Goal: Information Seeking & Learning: Learn about a topic

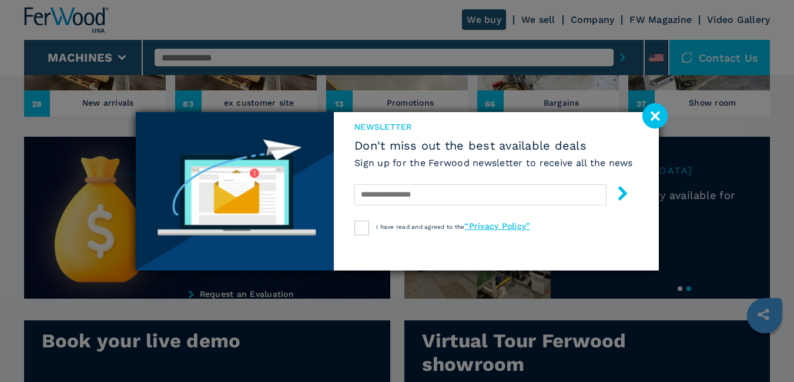
scroll to position [470, 0]
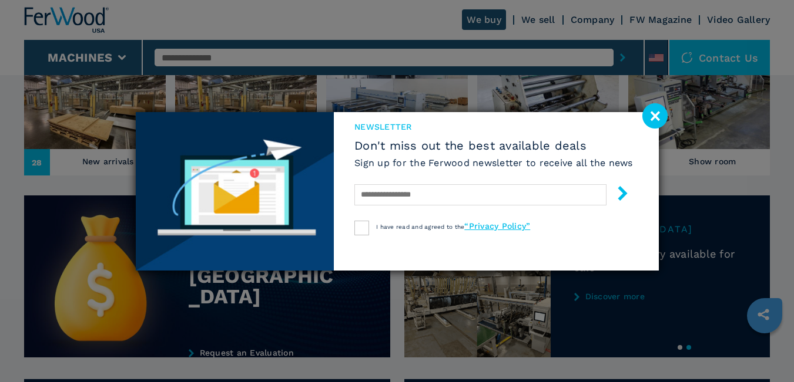
click at [662, 117] on image at bounding box center [654, 115] width 25 height 25
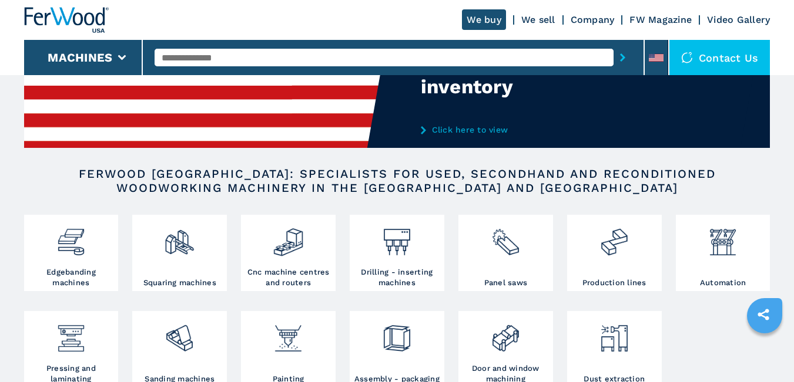
scroll to position [0, 0]
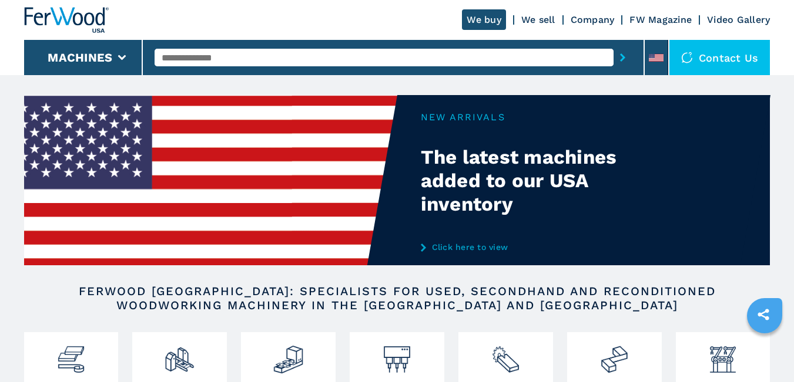
click at [211, 56] on input "text" at bounding box center [384, 58] width 459 height 18
type input "*****"
click at [613, 44] on button "submit-button" at bounding box center [622, 57] width 18 height 27
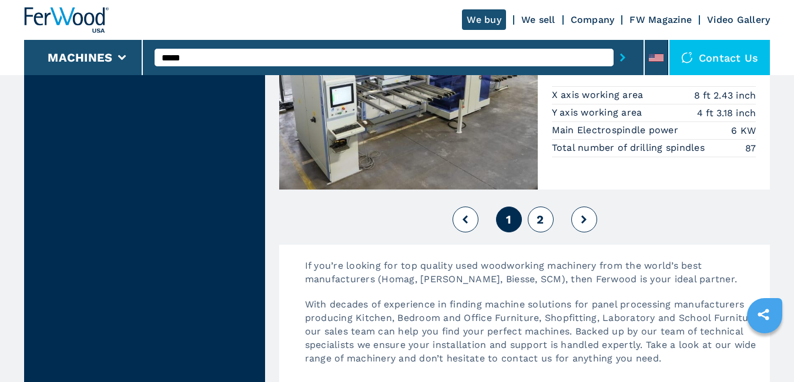
scroll to position [2996, 0]
click at [540, 216] on span "2" at bounding box center [539, 220] width 7 height 14
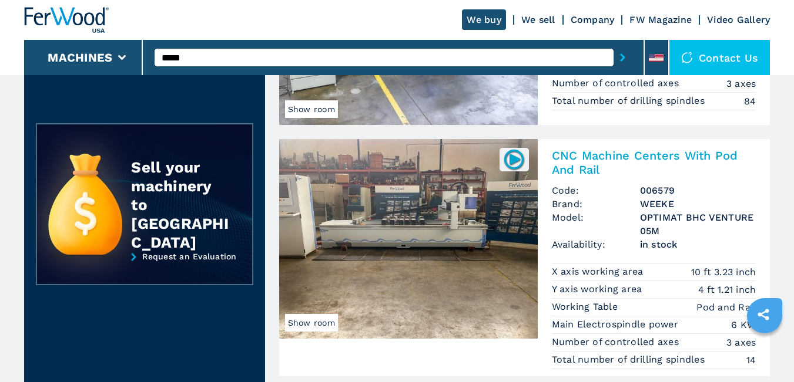
scroll to position [235, 0]
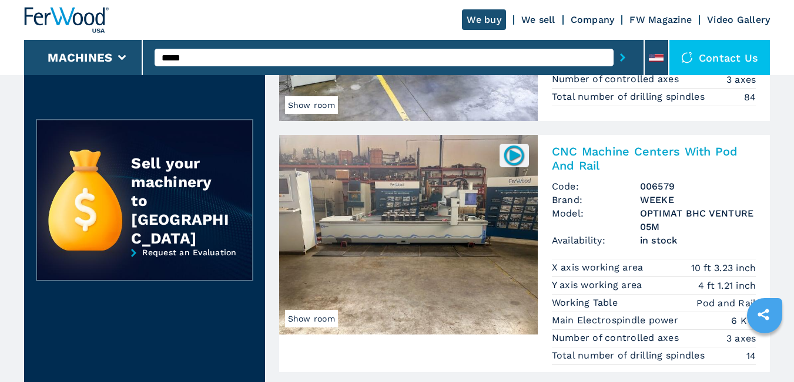
click at [441, 219] on img at bounding box center [408, 235] width 258 height 200
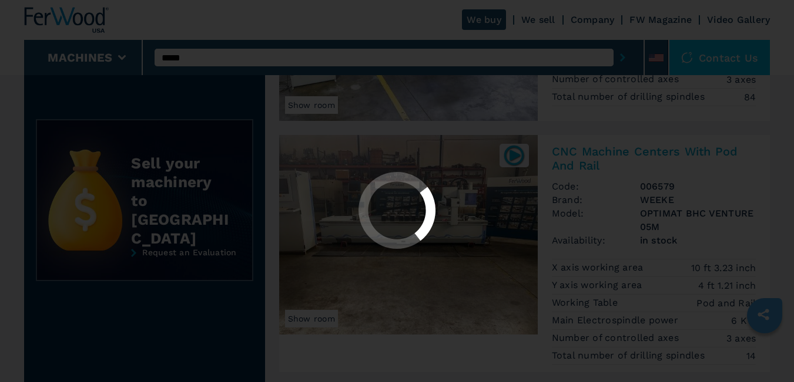
select select "********"
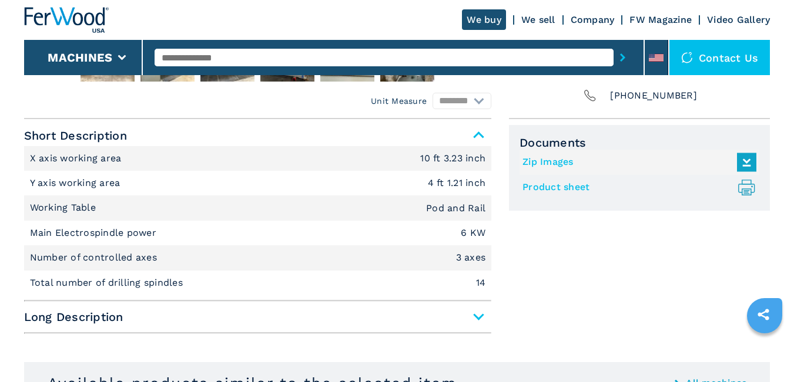
scroll to position [235, 0]
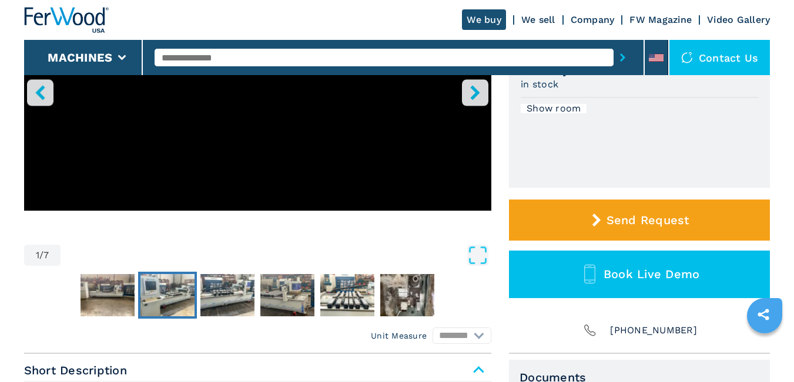
click at [185, 301] on img "Go to Slide 3" at bounding box center [167, 295] width 54 height 42
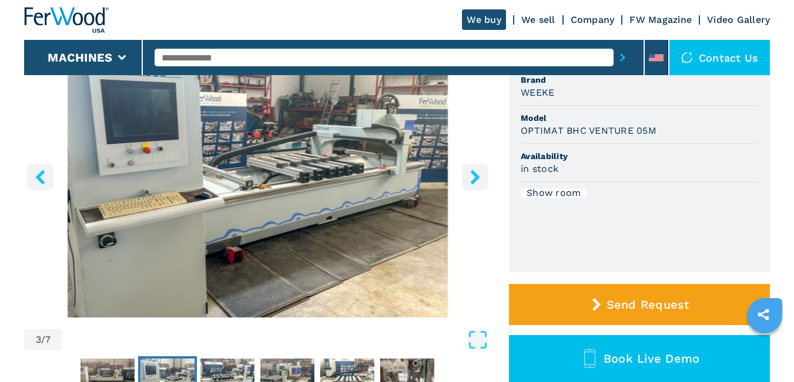
scroll to position [176, 0]
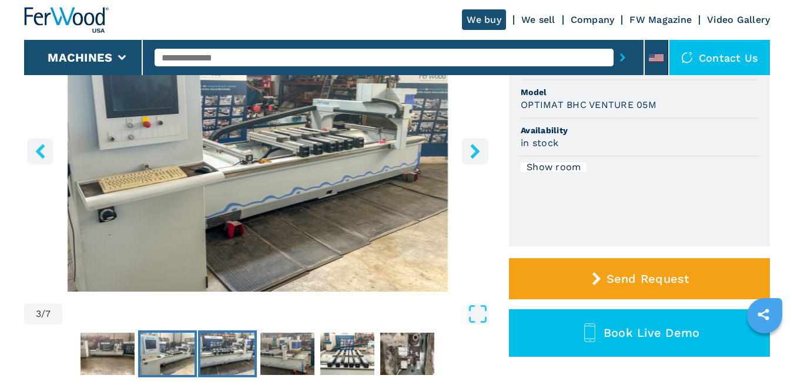
click at [239, 367] on img "Go to Slide 4" at bounding box center [227, 354] width 54 height 42
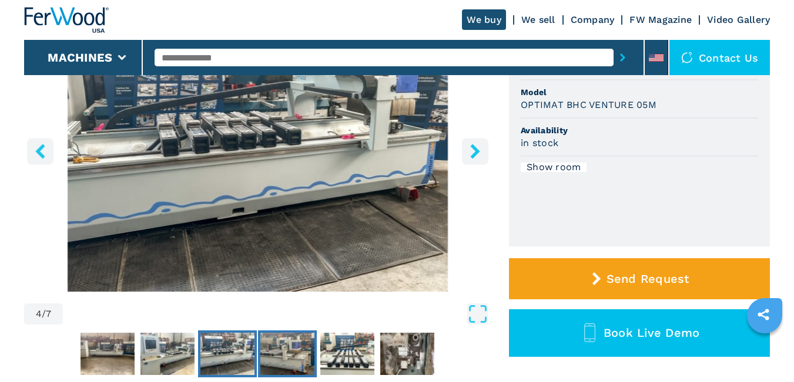
click at [288, 362] on img "Go to Slide 5" at bounding box center [287, 354] width 54 height 42
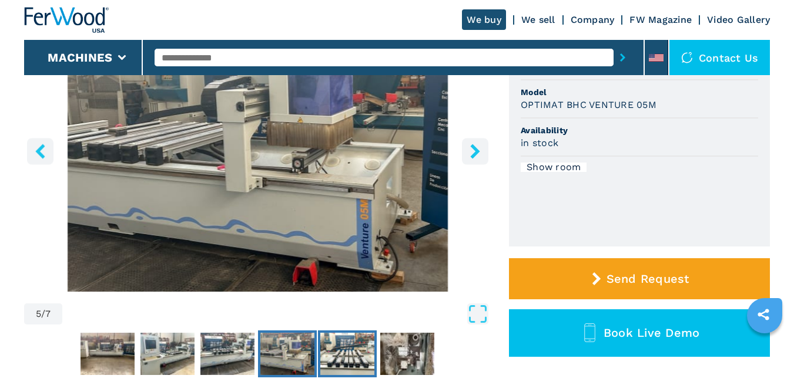
click at [360, 367] on img "Go to Slide 6" at bounding box center [347, 354] width 54 height 42
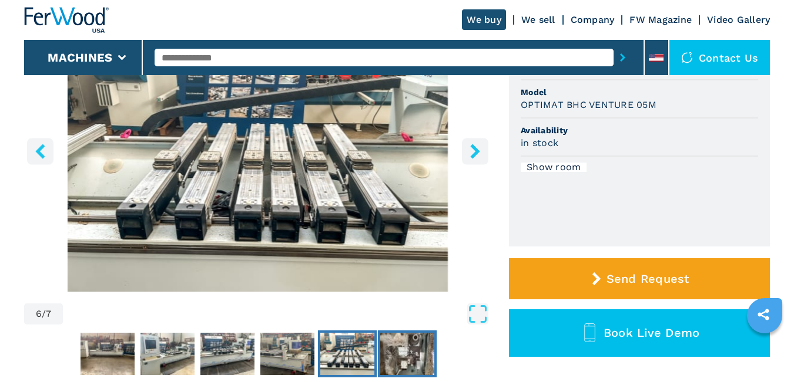
click at [408, 364] on img "Go to Slide 7" at bounding box center [407, 354] width 54 height 42
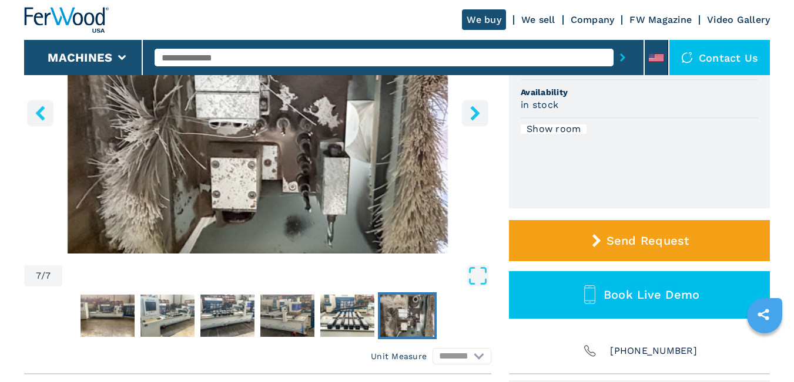
scroll to position [235, 0]
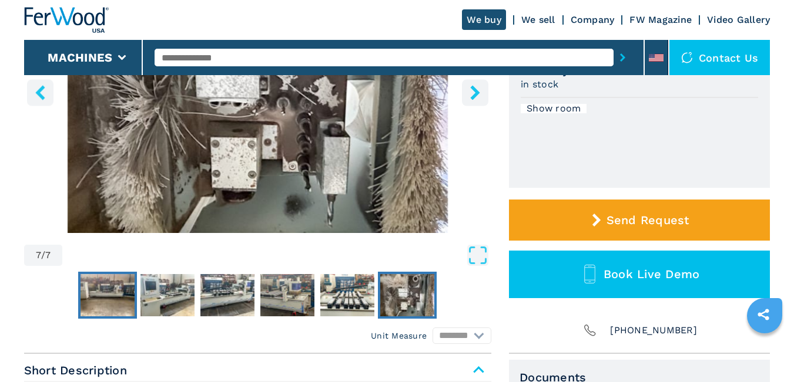
click at [128, 308] on img "Go to Slide 2" at bounding box center [107, 295] width 54 height 42
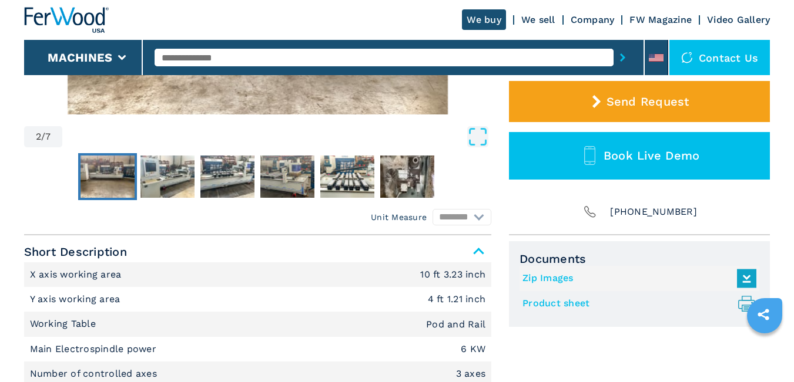
scroll to position [352, 0]
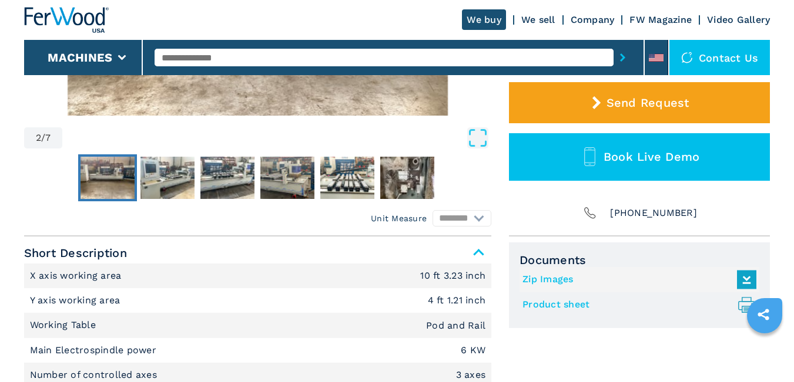
click at [209, 57] on input "text" at bounding box center [384, 58] width 459 height 18
type input "*******"
click at [613, 44] on button "submit-button" at bounding box center [622, 57] width 18 height 27
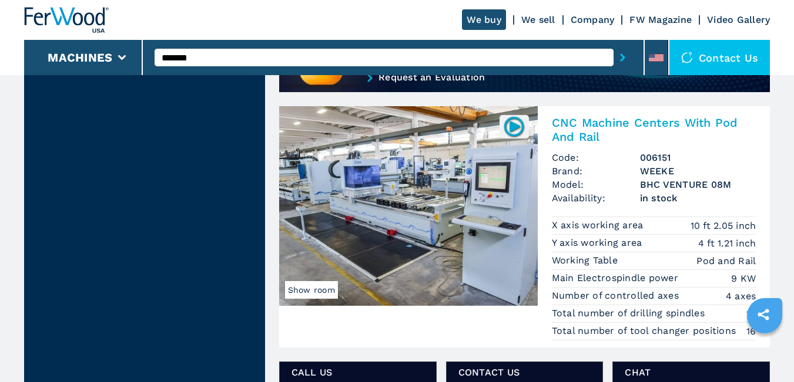
scroll to position [1116, 0]
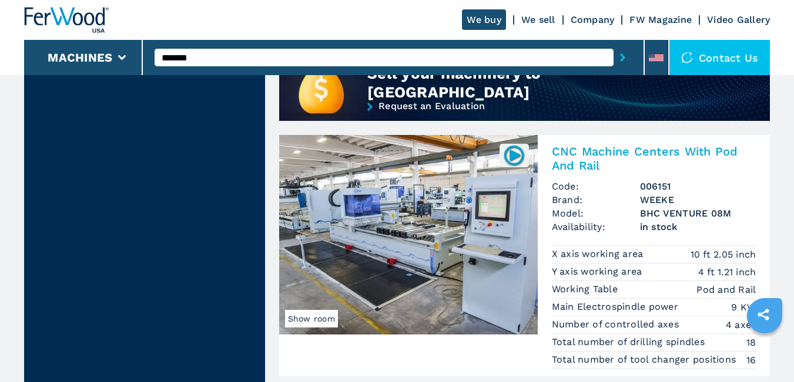
select select "********"
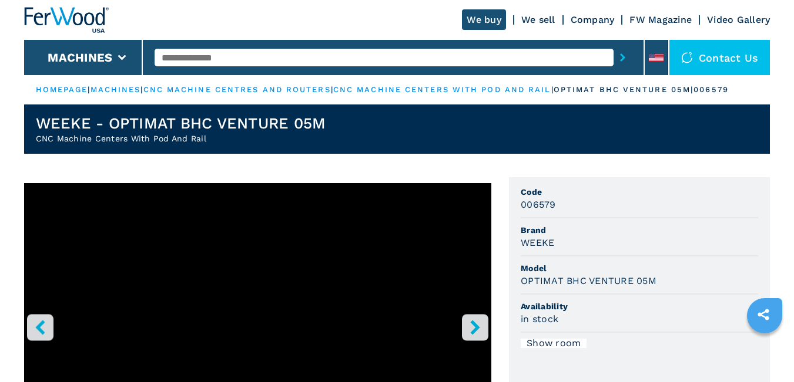
click at [321, 90] on link "cnc machine centres and routers" at bounding box center [236, 89] width 187 height 9
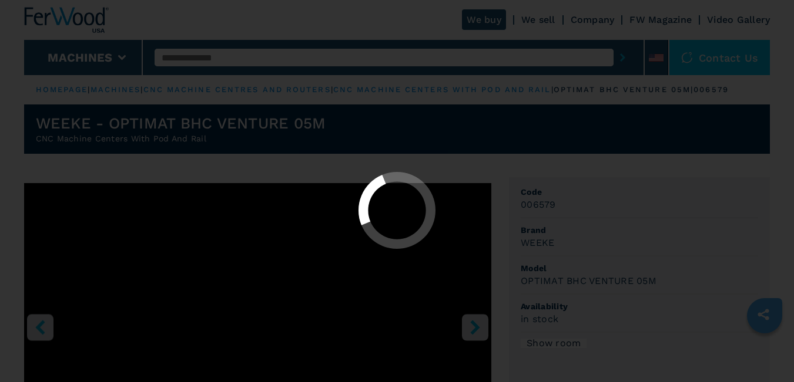
select select "**********"
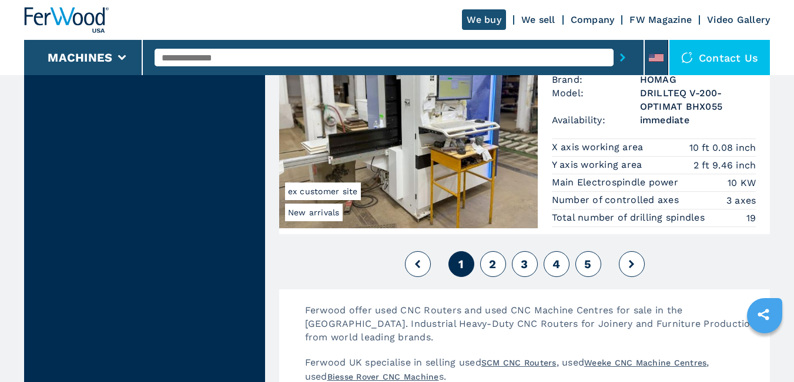
scroll to position [2996, 0]
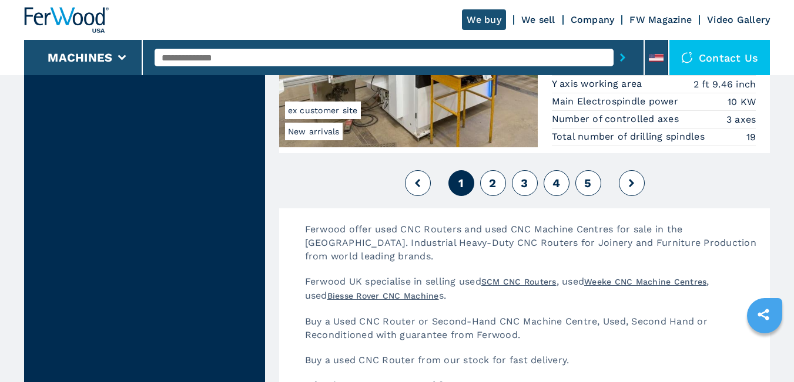
click at [497, 187] on button "2" at bounding box center [493, 183] width 26 height 26
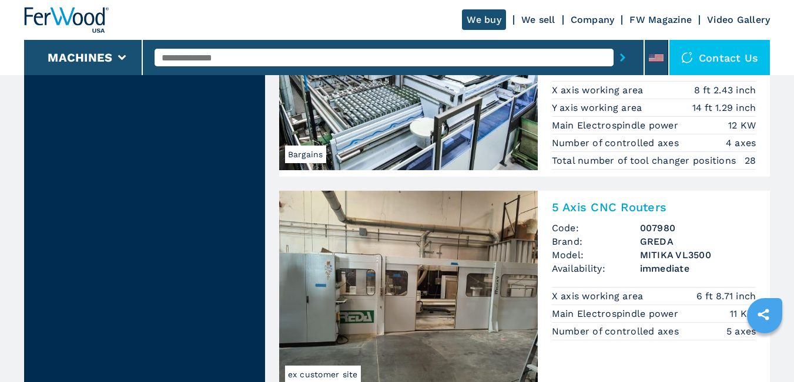
scroll to position [2937, 0]
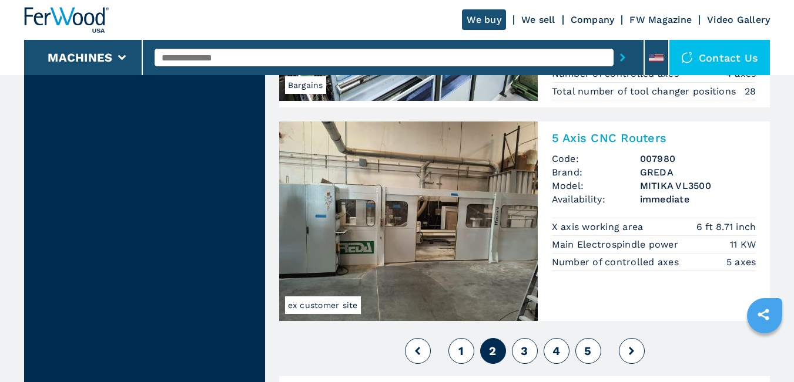
click at [523, 350] on span "3" at bounding box center [524, 351] width 7 height 14
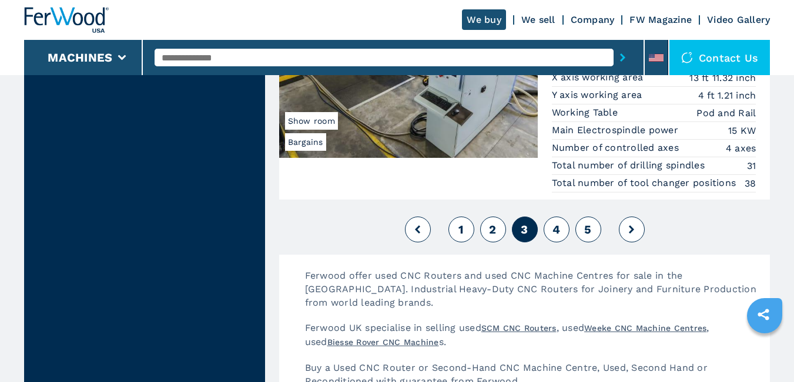
scroll to position [3097, 0]
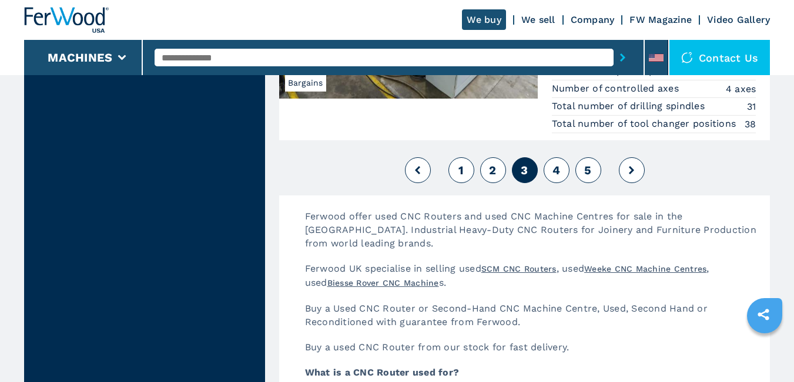
click at [549, 162] on button "4" at bounding box center [556, 170] width 26 height 26
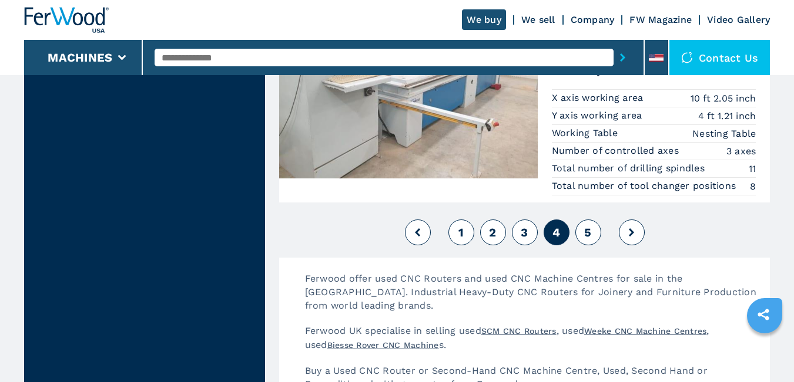
scroll to position [2996, 0]
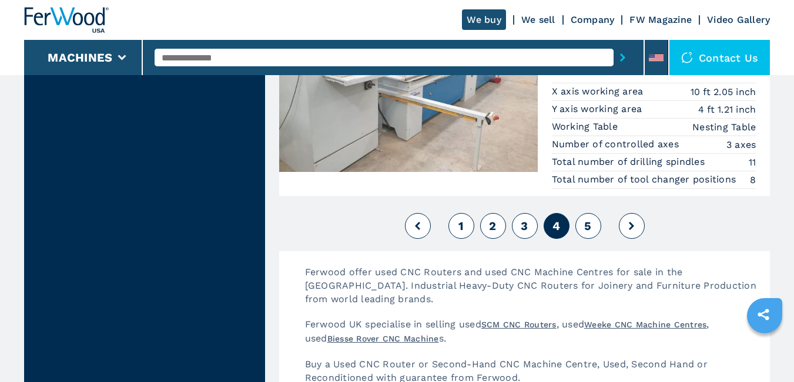
click at [580, 224] on button "5" at bounding box center [588, 226] width 26 height 26
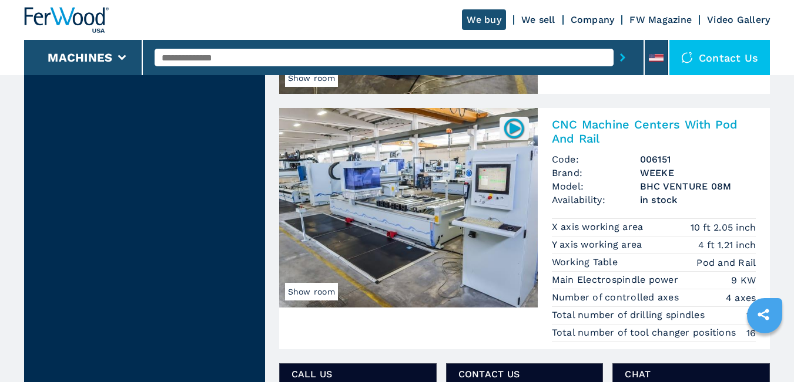
scroll to position [1704, 0]
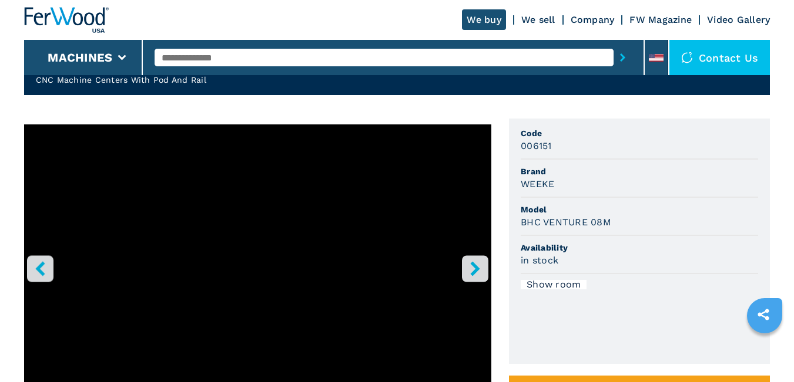
scroll to position [63, 0]
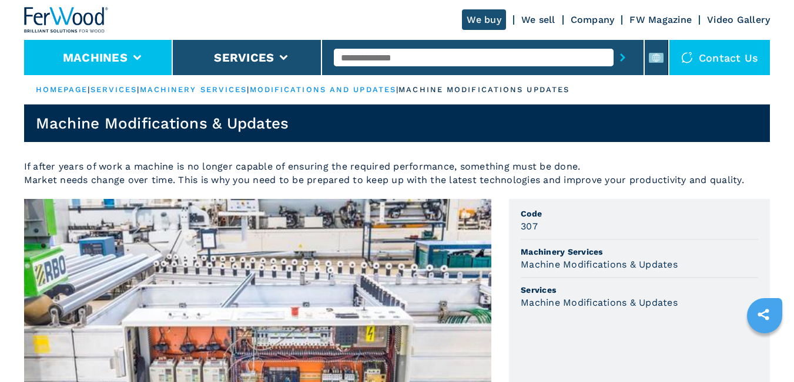
click at [130, 60] on li "Machines" at bounding box center [98, 57] width 149 height 35
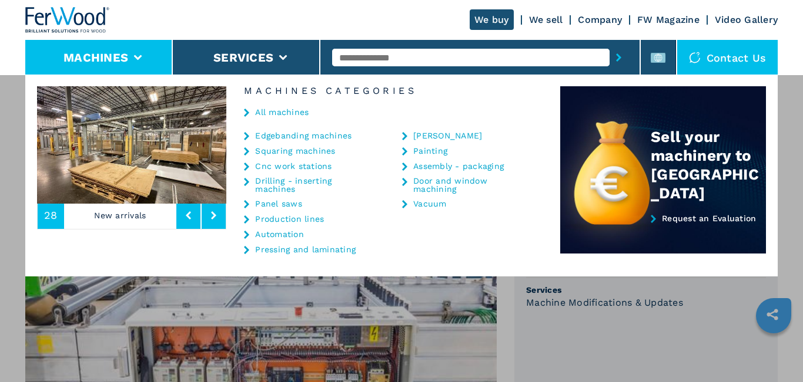
click at [442, 200] on link "Vacuum" at bounding box center [429, 204] width 33 height 8
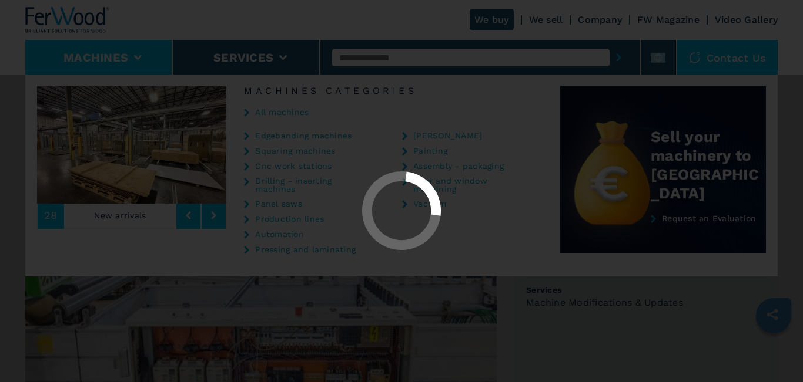
select select "******"
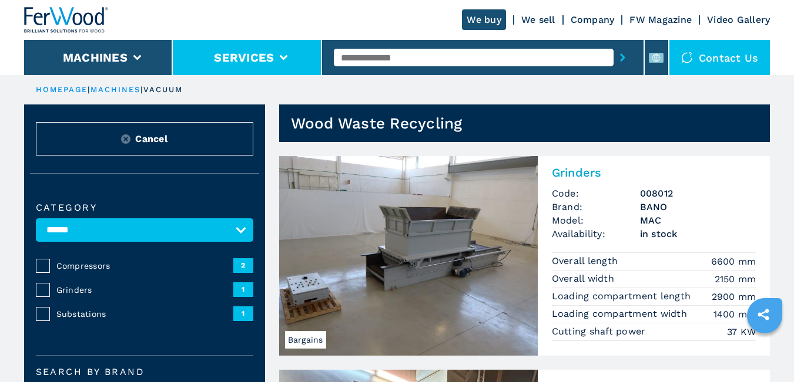
click at [276, 53] on li "Services" at bounding box center [247, 57] width 149 height 35
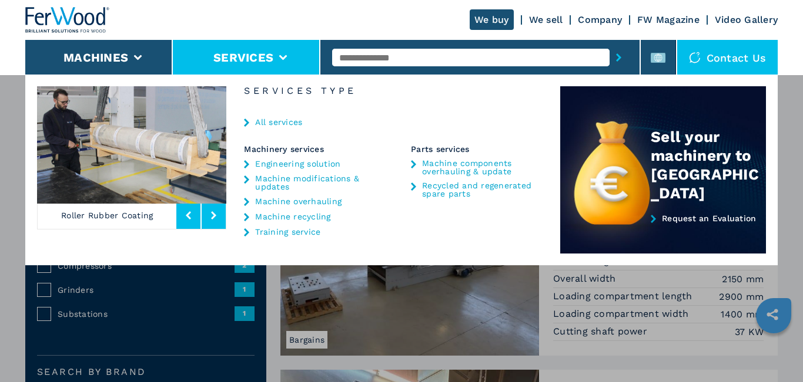
click at [327, 163] on link "Engineering solution" at bounding box center [297, 164] width 85 height 8
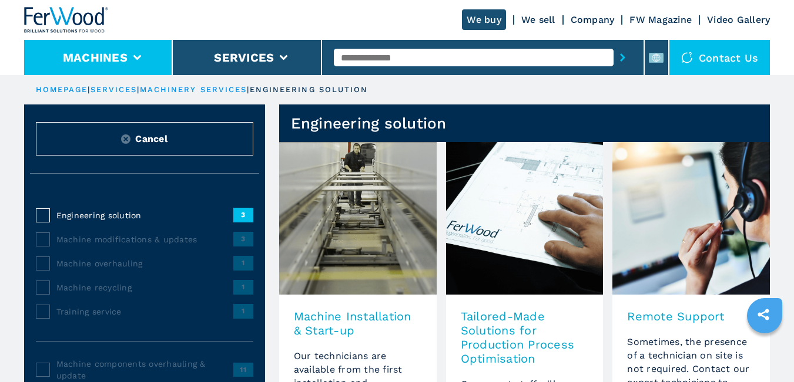
click at [102, 52] on button "Machines" at bounding box center [95, 58] width 65 height 14
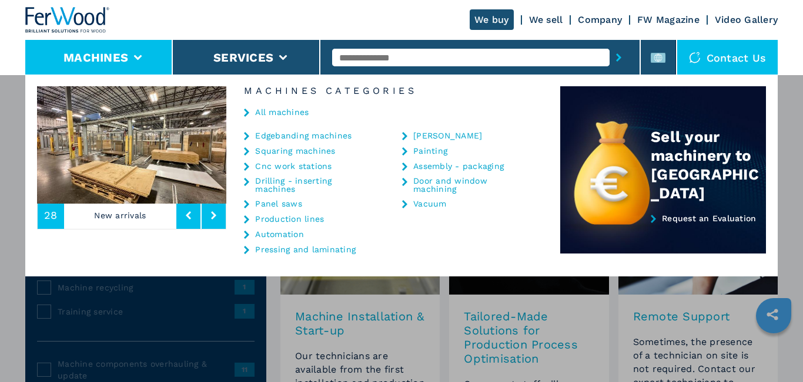
click at [278, 170] on link "Cnc work stations" at bounding box center [293, 166] width 76 height 8
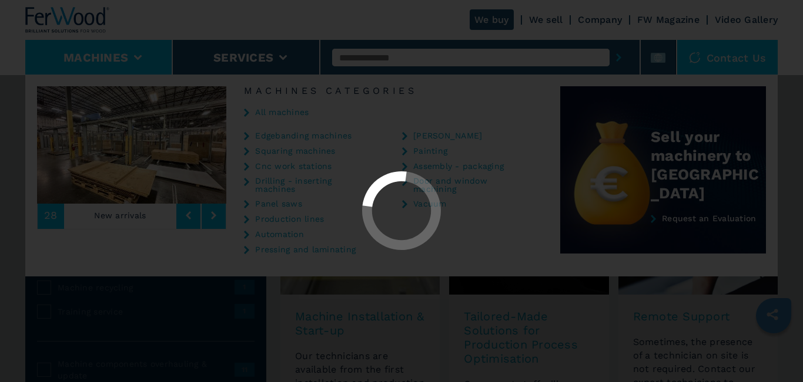
select select "**********"
